Goal: Information Seeking & Learning: Learn about a topic

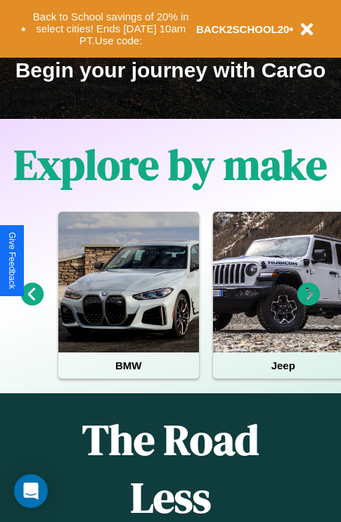
scroll to position [217, 0]
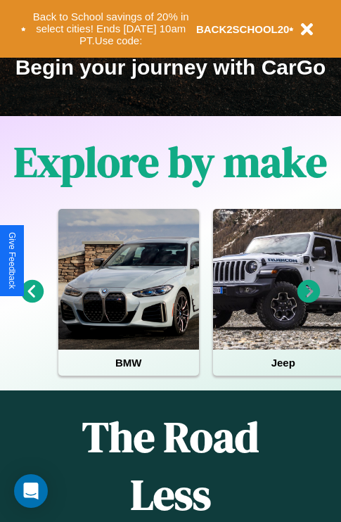
click at [32, 301] on icon at bounding box center [32, 291] width 23 height 23
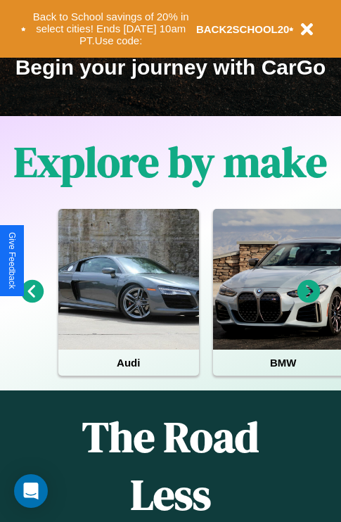
click at [309, 301] on icon at bounding box center [309, 291] width 23 height 23
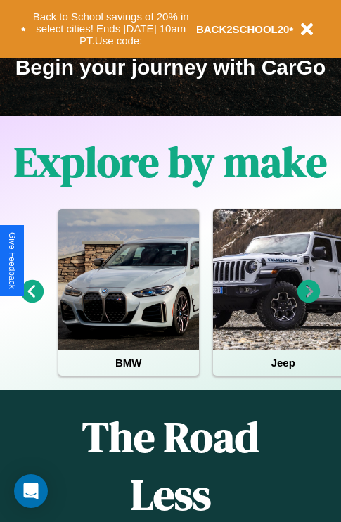
click at [309, 301] on icon at bounding box center [309, 291] width 23 height 23
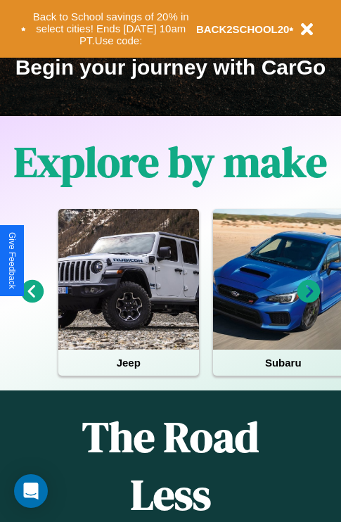
click at [309, 301] on icon at bounding box center [309, 291] width 23 height 23
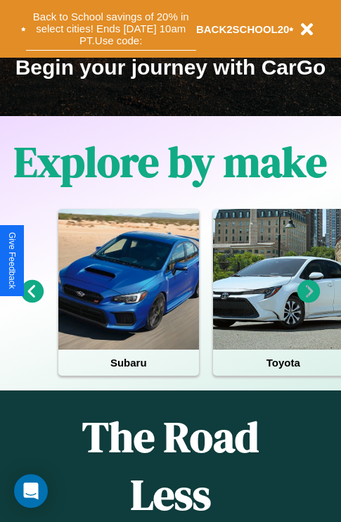
click at [110, 29] on button "Back to School savings of 20% in select cities! Ends [DATE] 10am PT. Use code:" at bounding box center [111, 29] width 170 height 44
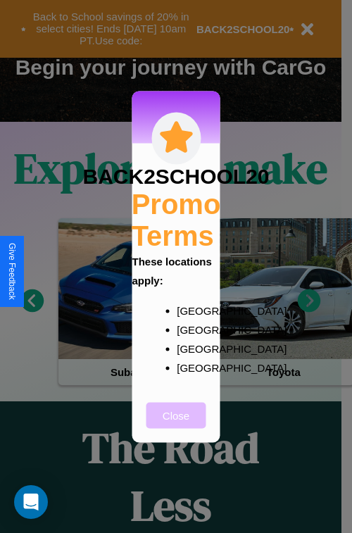
click at [176, 424] on button "Close" at bounding box center [176, 415] width 60 height 26
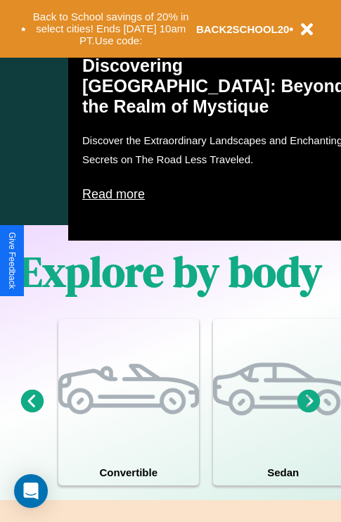
scroll to position [1370, 0]
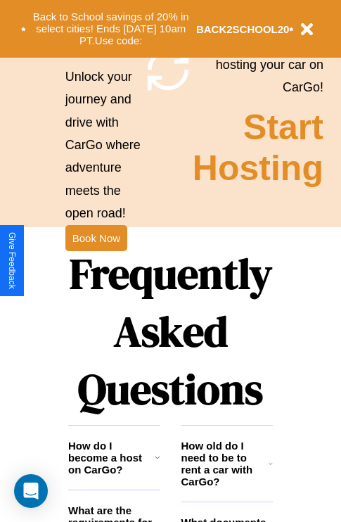
click at [96, 261] on h1 "Frequently Asked Questions" at bounding box center [170, 331] width 205 height 187
